Goal: Transaction & Acquisition: Purchase product/service

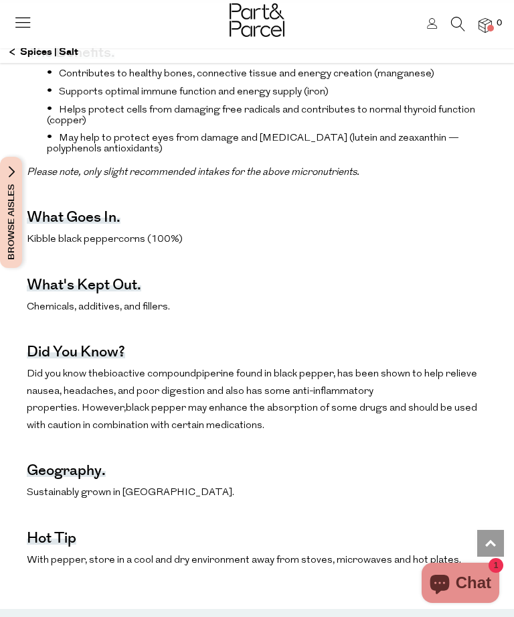
scroll to position [843, 0]
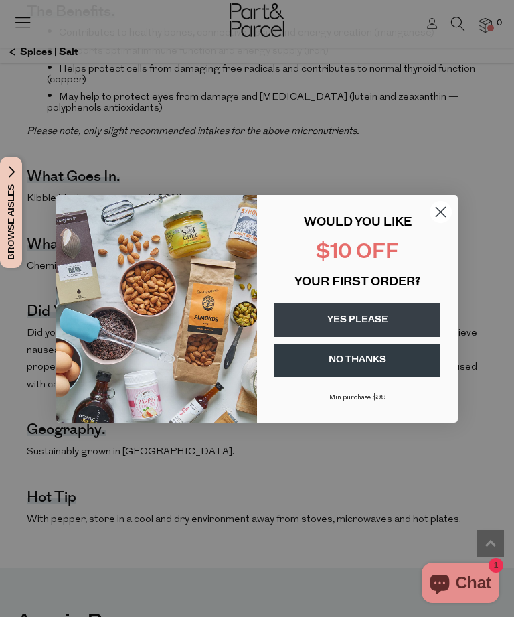
click at [447, 222] on circle "Close dialog" at bounding box center [441, 211] width 22 height 22
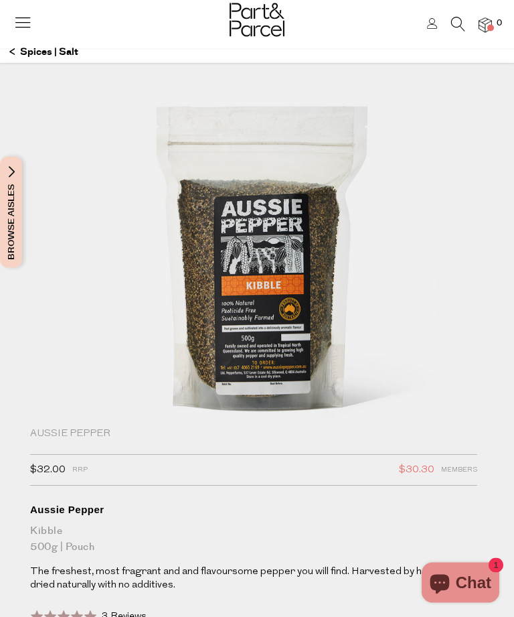
scroll to position [0, 0]
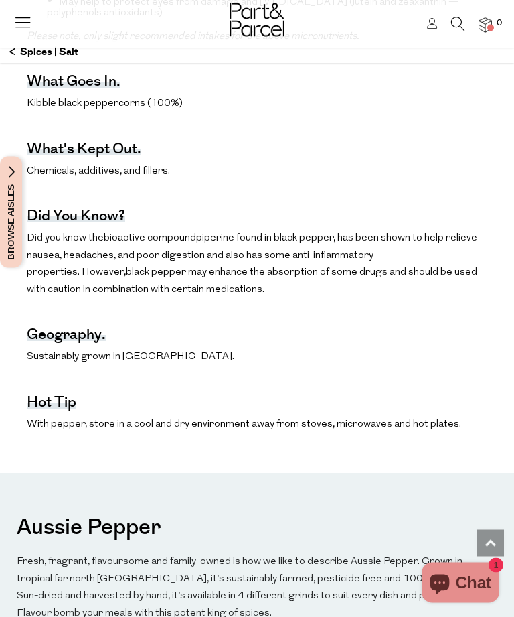
scroll to position [874, 0]
